Goal: Task Accomplishment & Management: Manage account settings

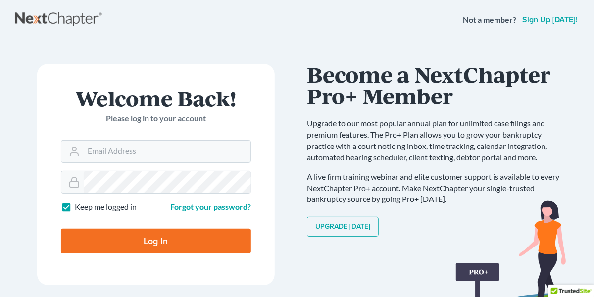
type input "[EMAIL_ADDRESS][DOMAIN_NAME]"
click at [123, 235] on input "Log In" at bounding box center [156, 241] width 190 height 25
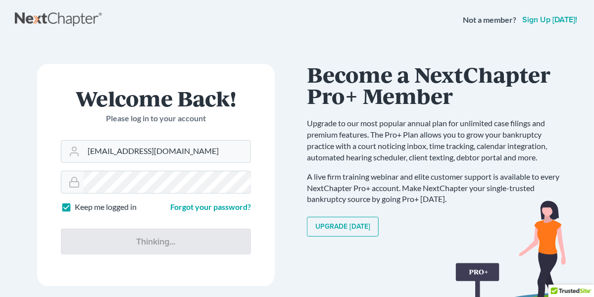
type input "Thinking..."
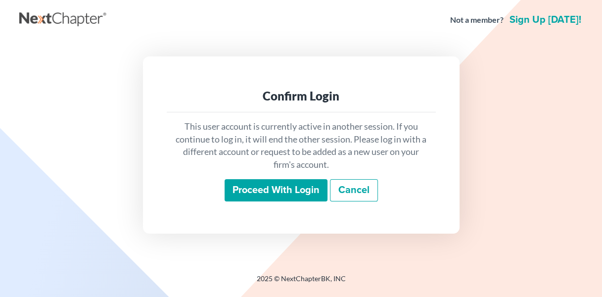
click at [278, 188] on input "Proceed with login" at bounding box center [276, 190] width 103 height 23
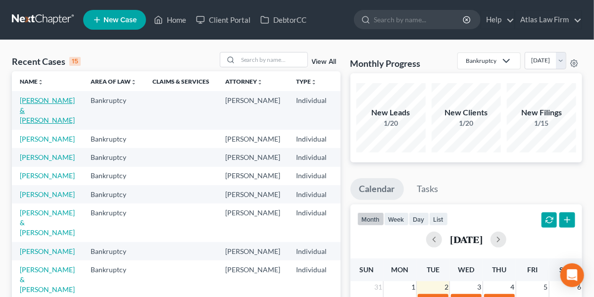
click at [30, 111] on link "Denney, John & Samantha" at bounding box center [47, 110] width 55 height 28
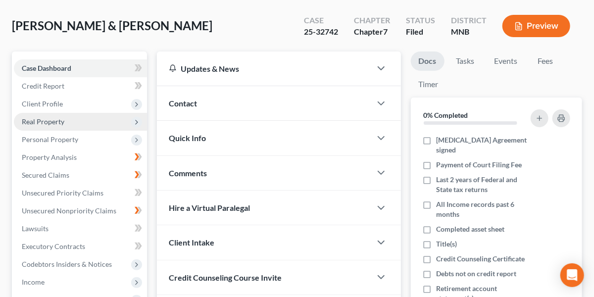
scroll to position [354, 0]
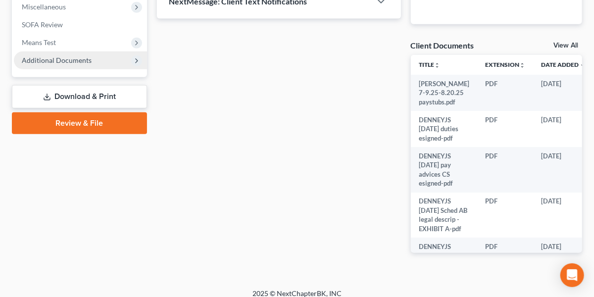
click at [77, 62] on span "Additional Documents" at bounding box center [57, 60] width 70 height 8
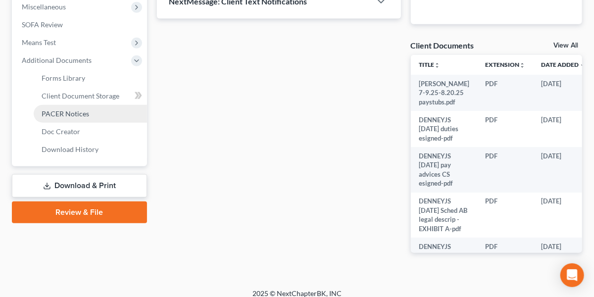
click at [65, 113] on span "PACER Notices" at bounding box center [66, 113] width 48 height 8
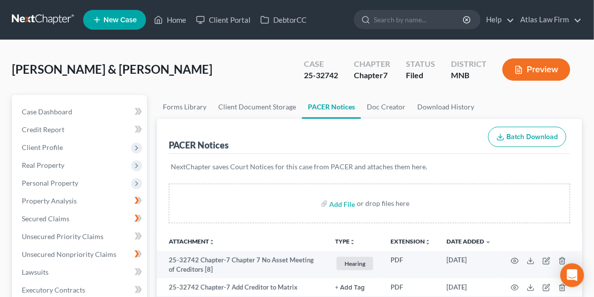
click at [527, 71] on button "Preview" at bounding box center [536, 69] width 68 height 22
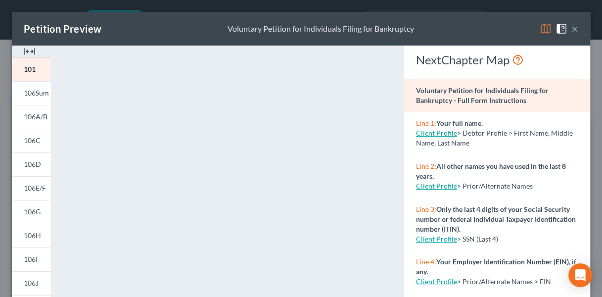
click at [540, 27] on img at bounding box center [546, 29] width 12 height 12
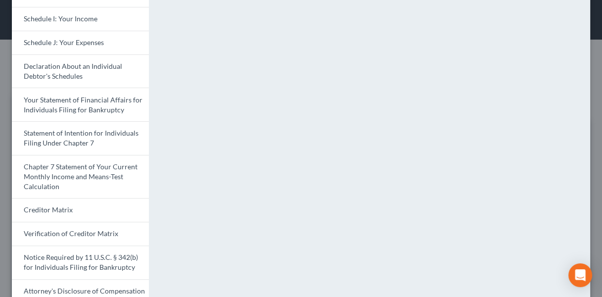
scroll to position [307, 0]
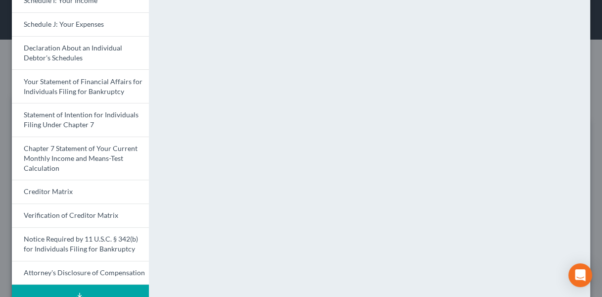
click at [83, 154] on span "Chapter 7 Statement of Your Current Monthly Income and Means-Test Calculation" at bounding box center [81, 158] width 114 height 28
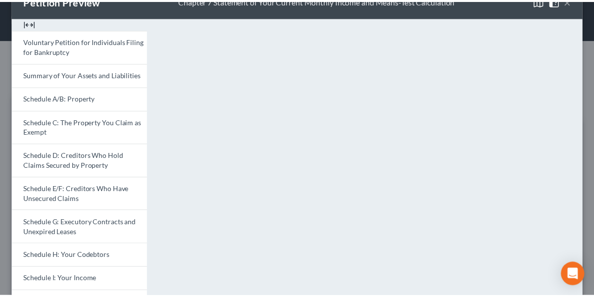
scroll to position [0, 0]
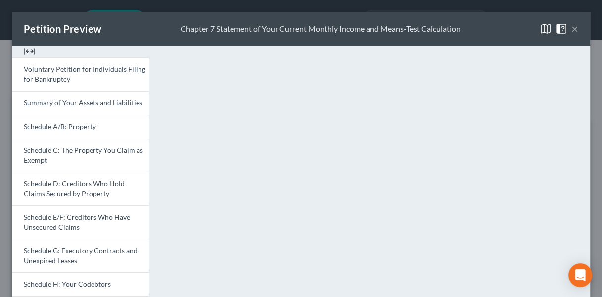
click at [572, 29] on button "×" at bounding box center [575, 29] width 7 height 12
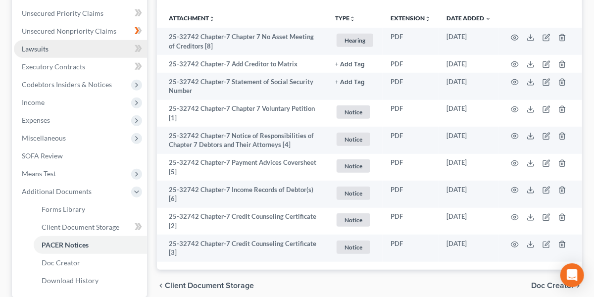
scroll to position [228, 0]
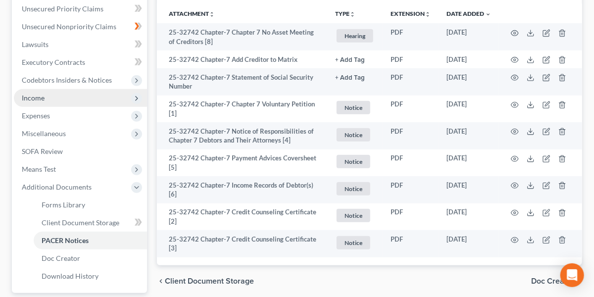
click at [82, 98] on span "Income" at bounding box center [80, 98] width 133 height 18
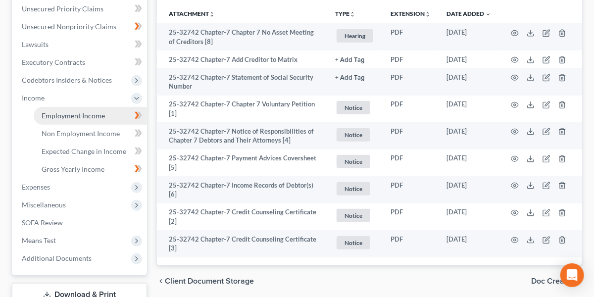
click at [79, 119] on link "Employment Income" at bounding box center [90, 116] width 113 height 18
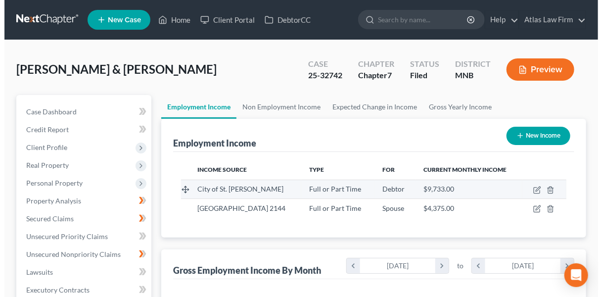
scroll to position [176, 236]
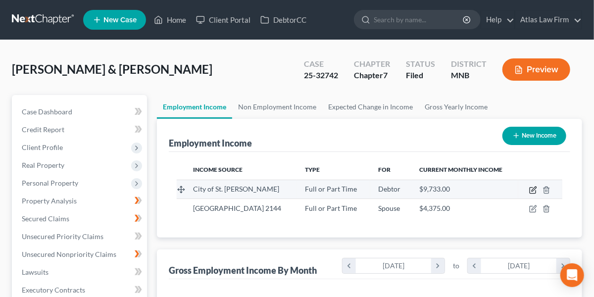
click at [532, 188] on icon "button" at bounding box center [533, 190] width 8 height 8
select select "0"
select select "24"
select select "0"
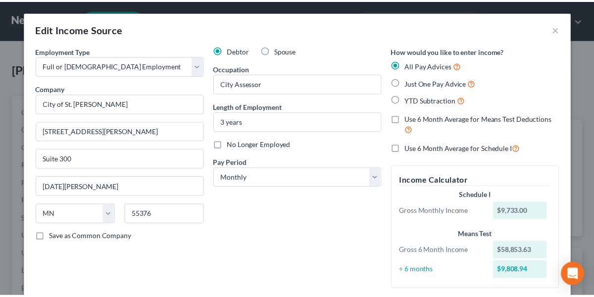
scroll to position [124, 0]
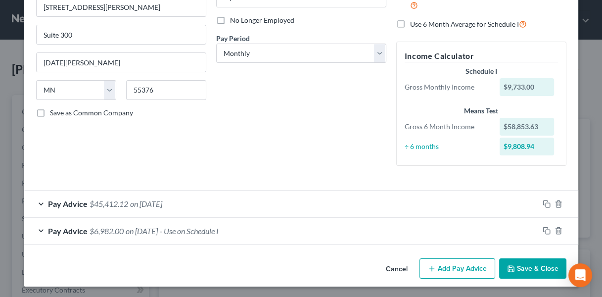
click at [390, 269] on button "Cancel" at bounding box center [397, 269] width 38 height 20
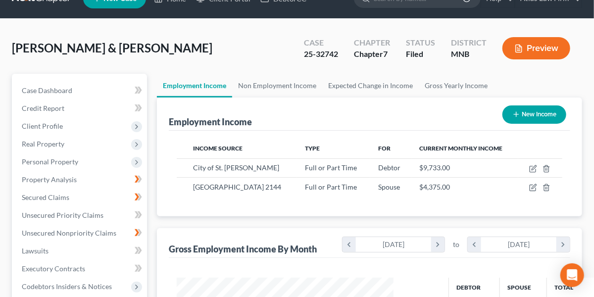
scroll to position [5, 0]
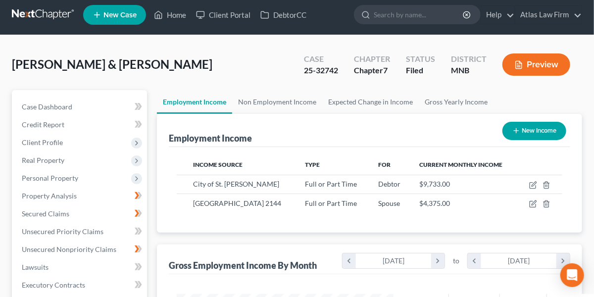
click at [61, 12] on link at bounding box center [43, 15] width 63 height 18
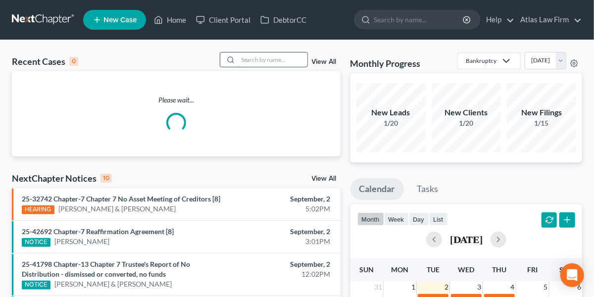
click at [268, 55] on input "search" at bounding box center [272, 59] width 69 height 14
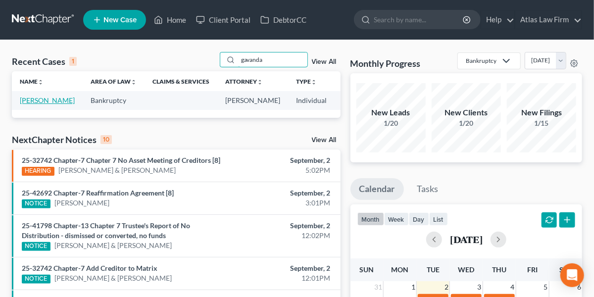
type input "gavanda"
click at [36, 100] on link "Gavanda, John" at bounding box center [47, 100] width 55 height 8
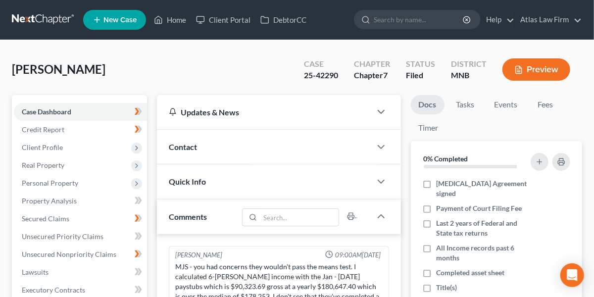
scroll to position [1050, 0]
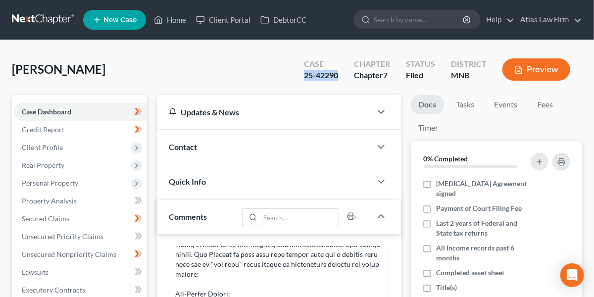
drag, startPoint x: 342, startPoint y: 75, endPoint x: 304, endPoint y: 79, distance: 38.3
click at [304, 79] on div "Case 25-42290" at bounding box center [321, 70] width 50 height 29
copy div "25-42290"
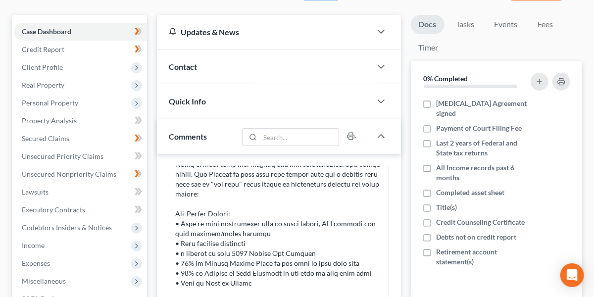
scroll to position [85, 0]
